Goal: Task Accomplishment & Management: Use online tool/utility

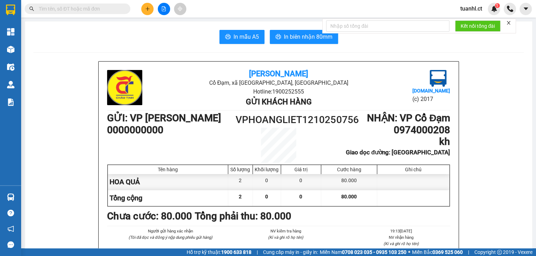
scroll to position [85, 0]
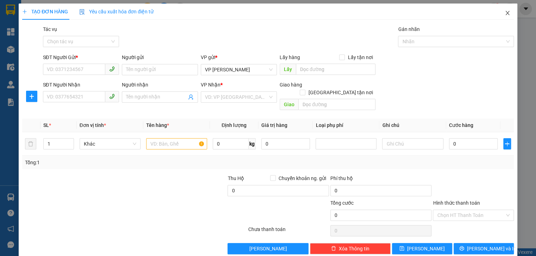
click at [505, 13] on icon "close" at bounding box center [508, 13] width 6 height 6
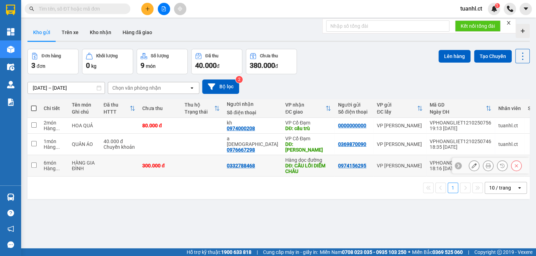
click at [56, 166] on span "..." at bounding box center [58, 169] width 4 height 6
checkbox input "true"
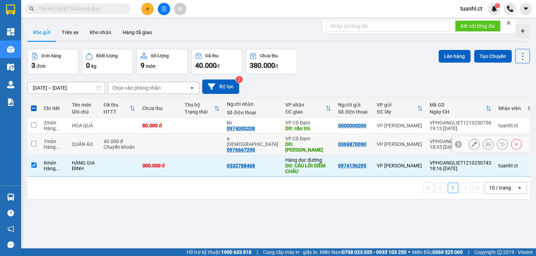
click at [62, 140] on div "1 món" at bounding box center [54, 142] width 21 height 6
checkbox input "true"
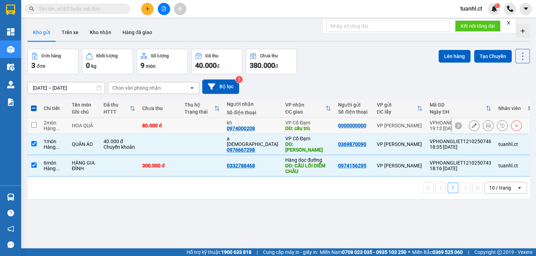
click at [67, 125] on td "2 món Hàng ..." at bounding box center [54, 126] width 28 height 16
checkbox input "true"
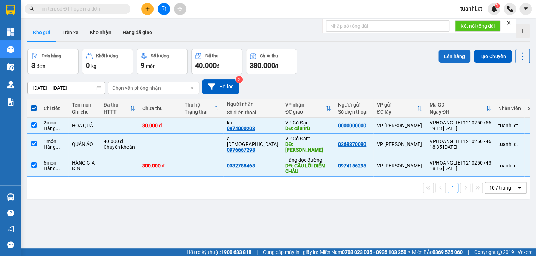
click at [440, 59] on button "Lên hàng" at bounding box center [454, 56] width 32 height 13
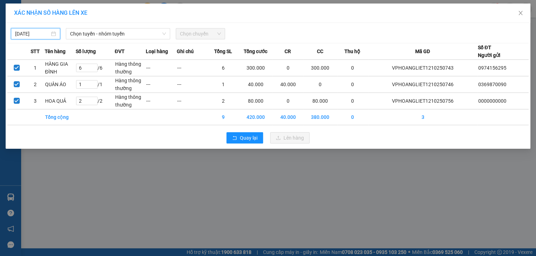
click at [42, 34] on input "13/10/2025" at bounding box center [32, 34] width 35 height 8
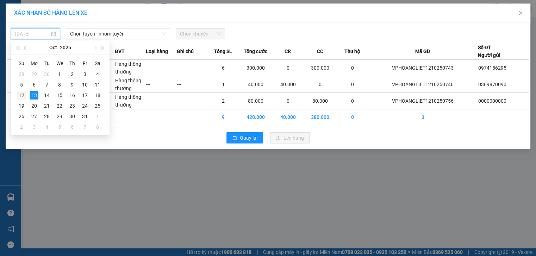
click at [24, 92] on div "12" at bounding box center [21, 95] width 8 height 8
type input "12/10/2025"
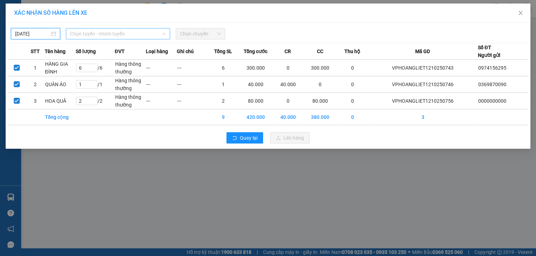
click at [150, 35] on span "Chọn tuyến - nhóm tuyến" at bounding box center [118, 34] width 96 height 11
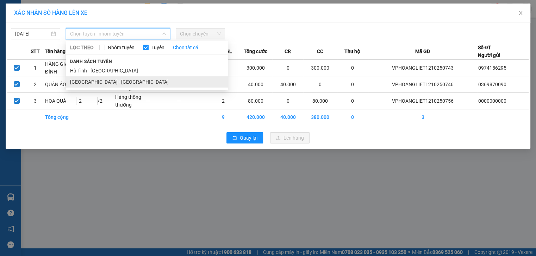
click at [113, 81] on li "Hà Nội - Hà Tĩnh" at bounding box center [147, 81] width 162 height 11
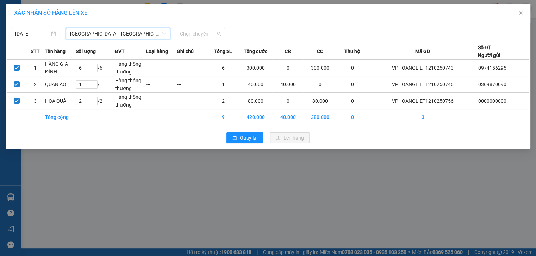
click at [205, 34] on span "Chọn chuyến" at bounding box center [200, 34] width 41 height 11
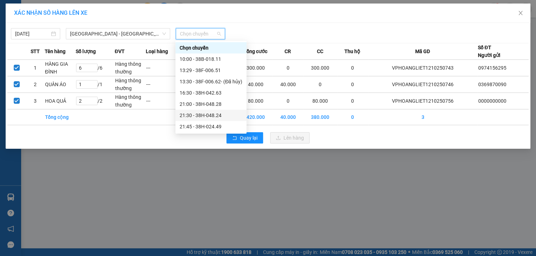
click at [223, 117] on div "21:30 - 38H-048.24" at bounding box center [211, 116] width 63 height 8
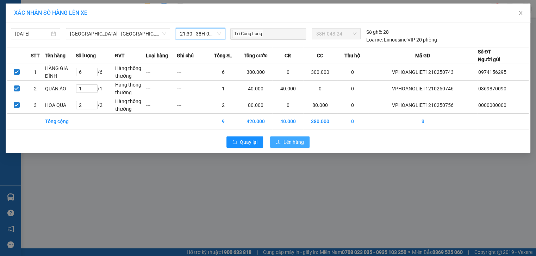
click at [286, 143] on span "Lên hàng" at bounding box center [293, 142] width 20 height 8
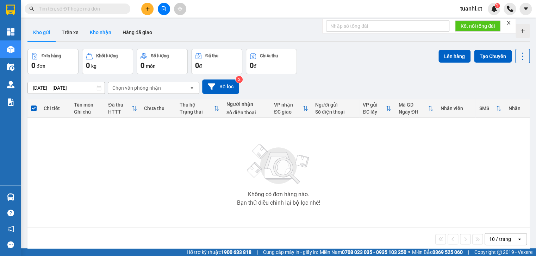
click at [109, 37] on button "Kho nhận" at bounding box center [100, 32] width 33 height 17
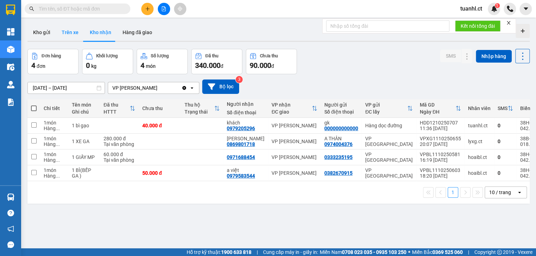
click at [66, 33] on button "Trên xe" at bounding box center [70, 32] width 28 height 17
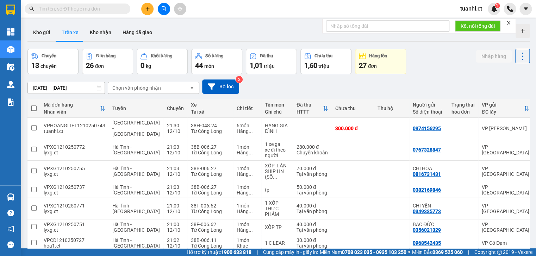
click at [156, 91] on div "Chọn văn phòng nhận" at bounding box center [136, 88] width 49 height 7
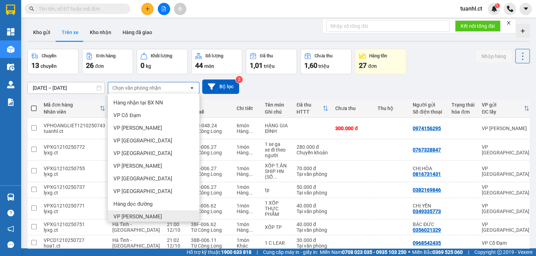
click at [128, 215] on span "VP [PERSON_NAME]" at bounding box center [137, 216] width 49 height 7
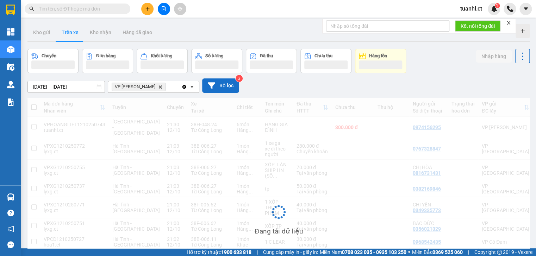
click at [224, 86] on button "Bộ lọc" at bounding box center [220, 86] width 37 height 14
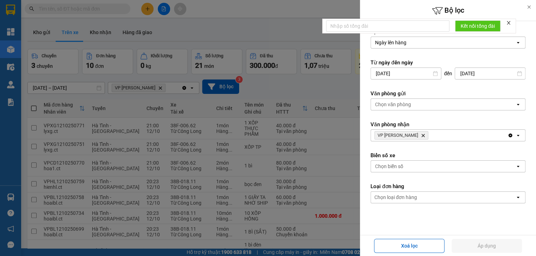
click at [327, 178] on div at bounding box center [268, 128] width 536 height 256
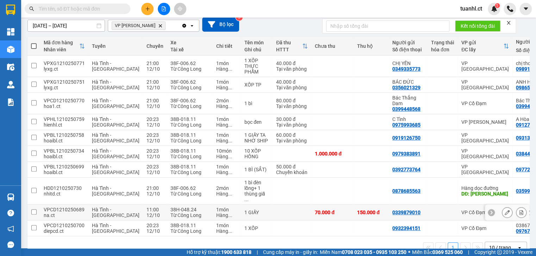
scroll to position [75, 0]
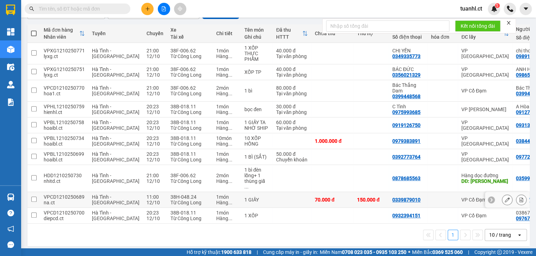
click at [37, 198] on td at bounding box center [33, 200] width 13 height 16
checkbox input "true"
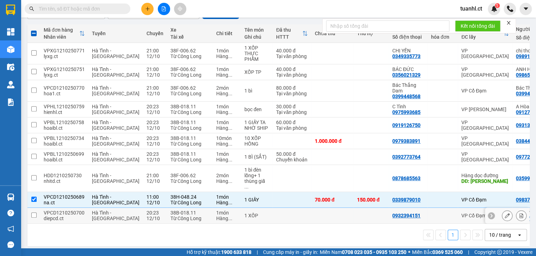
click at [34, 213] on input "checkbox" at bounding box center [33, 215] width 5 height 5
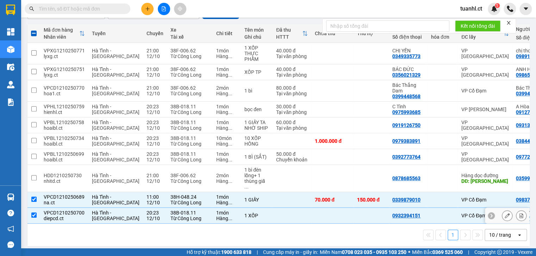
click at [55, 210] on div "VPCD1210250700" at bounding box center [64, 213] width 41 height 6
checkbox input "false"
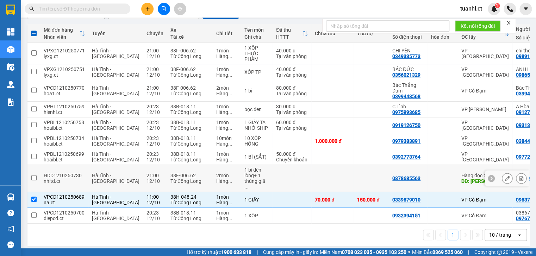
click at [92, 175] on span "Hà Tĩnh - Hà Nội" at bounding box center [116, 178] width 48 height 11
checkbox input "true"
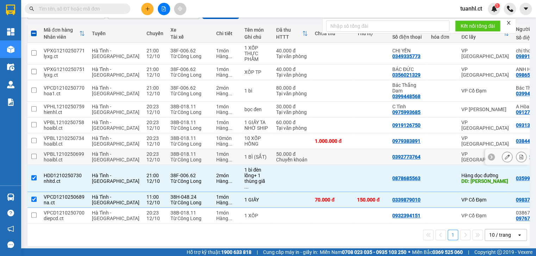
click at [104, 161] on div "Hà Tĩnh - Hà Nội" at bounding box center [116, 156] width 48 height 11
checkbox input "true"
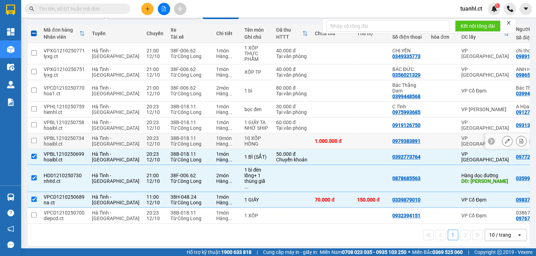
click at [111, 143] on div "Hà Tĩnh - Hà Nội" at bounding box center [116, 141] width 48 height 11
checkbox input "true"
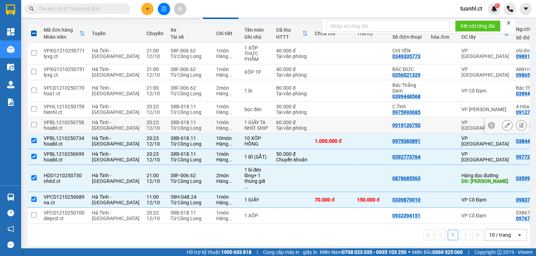
click at [117, 126] on div "Hà Tĩnh - Hà Nội" at bounding box center [116, 125] width 48 height 11
checkbox input "true"
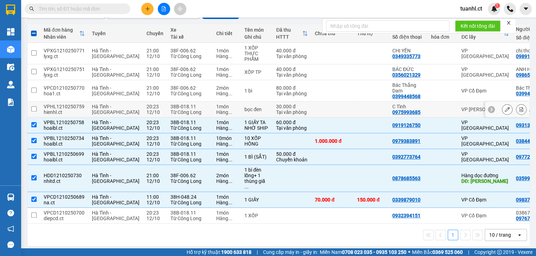
click at [167, 112] on td "38B-018.11 Từ Công Long" at bounding box center [190, 110] width 46 height 16
checkbox input "true"
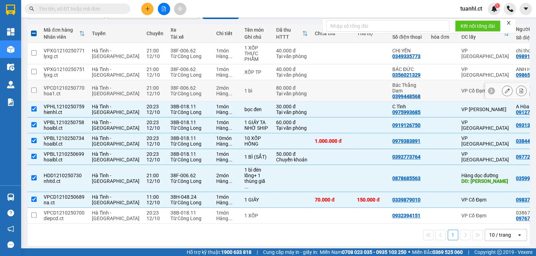
click at [183, 93] on div "Từ Công Long" at bounding box center [189, 94] width 39 height 6
checkbox input "true"
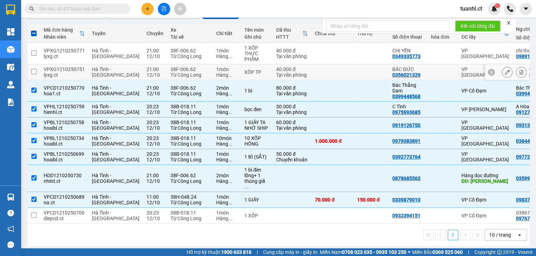
click at [216, 76] on div "Hàng ..." at bounding box center [226, 75] width 21 height 6
checkbox input "true"
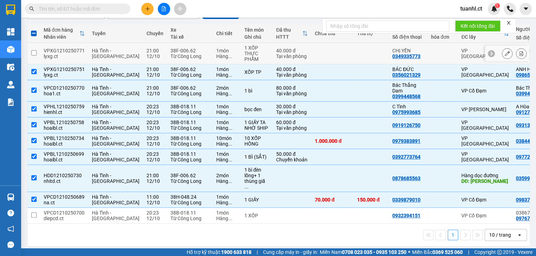
drag, startPoint x: 225, startPoint y: 55, endPoint x: 217, endPoint y: 67, distance: 14.0
click at [244, 56] on div "1 XỐP THỰC PHẨM" at bounding box center [256, 53] width 25 height 17
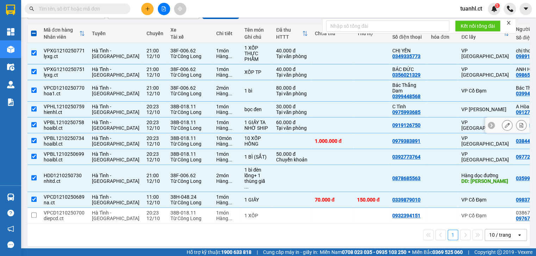
scroll to position [19, 0]
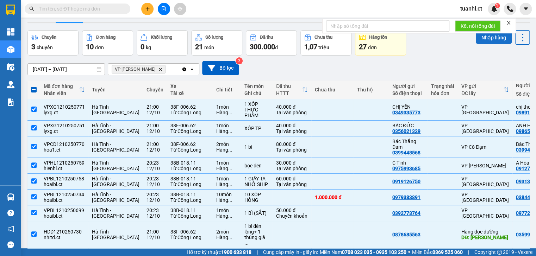
click at [491, 39] on button "Nhập hàng" at bounding box center [494, 37] width 36 height 13
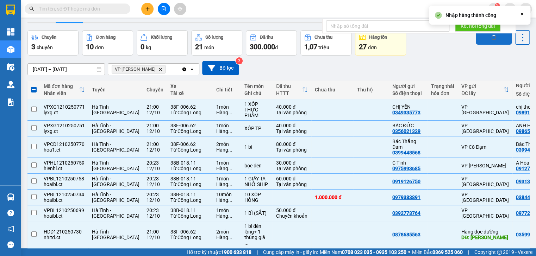
checkbox input "false"
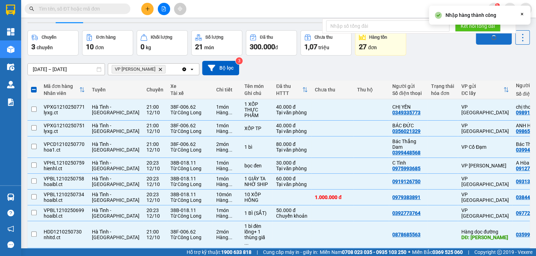
checkbox input "false"
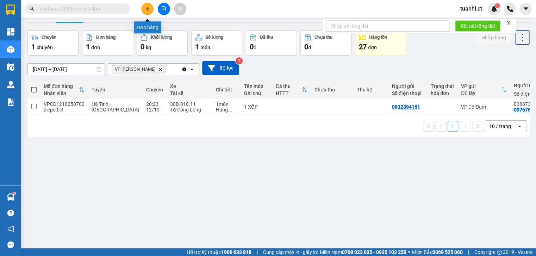
click at [148, 11] on button at bounding box center [147, 9] width 12 height 12
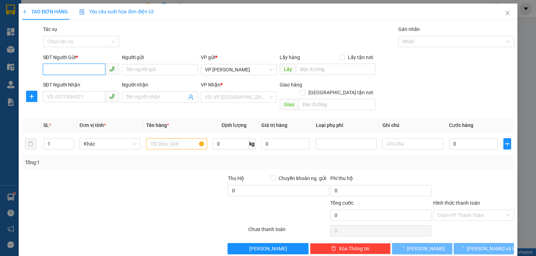
click at [72, 68] on input "SĐT Người Gửi *" at bounding box center [74, 69] width 62 height 11
